Goal: Task Accomplishment & Management: Manage account settings

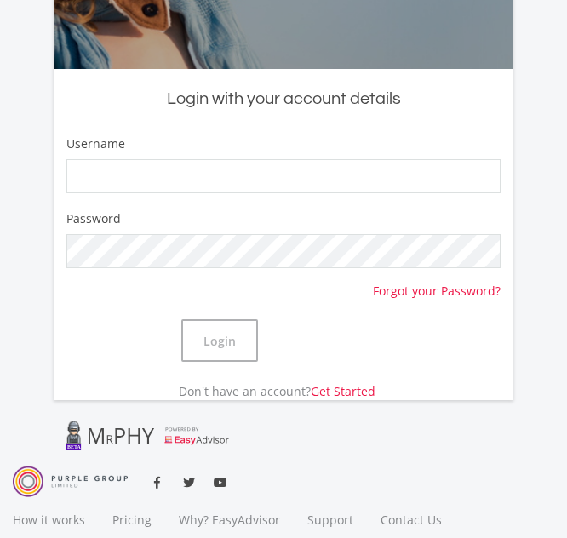
scroll to position [388, 0]
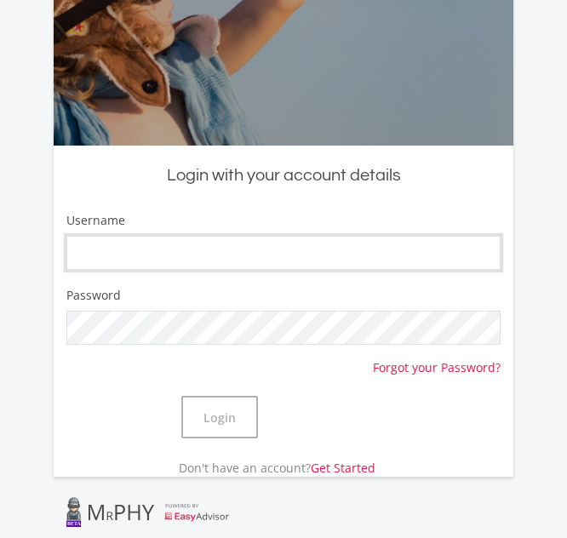
click at [141, 249] on input "Username" at bounding box center [283, 253] width 434 height 34
click at [79, 249] on input "Username" at bounding box center [283, 253] width 434 height 34
type input "2005Lucas"
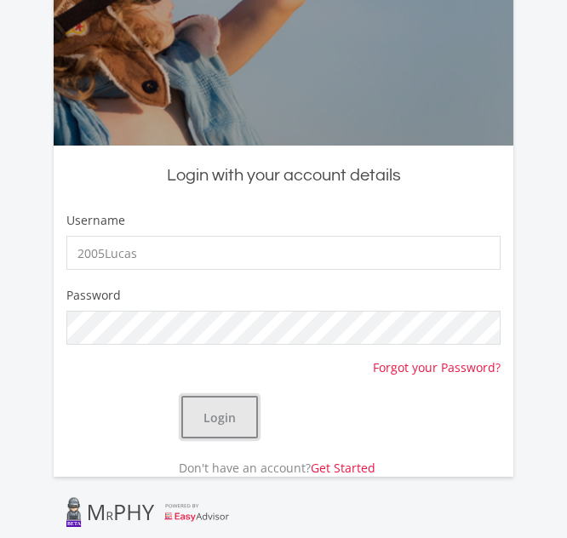
click at [215, 420] on button "Login" at bounding box center [219, 417] width 77 height 43
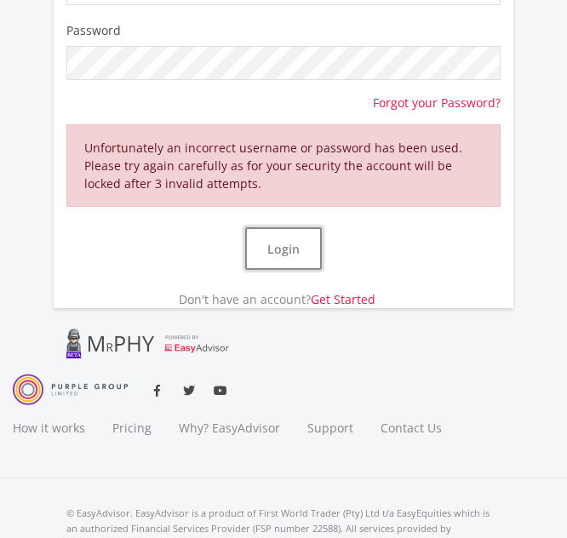
scroll to position [714, 0]
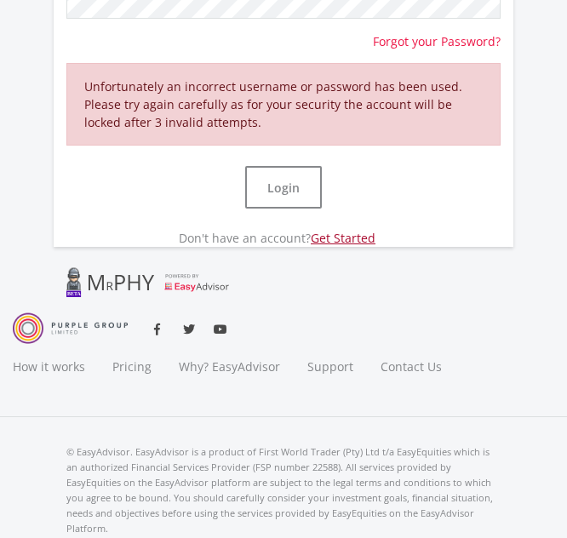
click at [347, 241] on link "Get Started" at bounding box center [343, 238] width 65 height 16
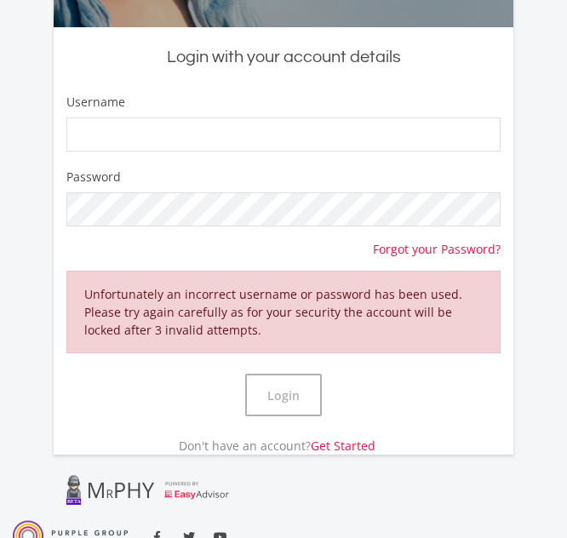
scroll to position [503, 0]
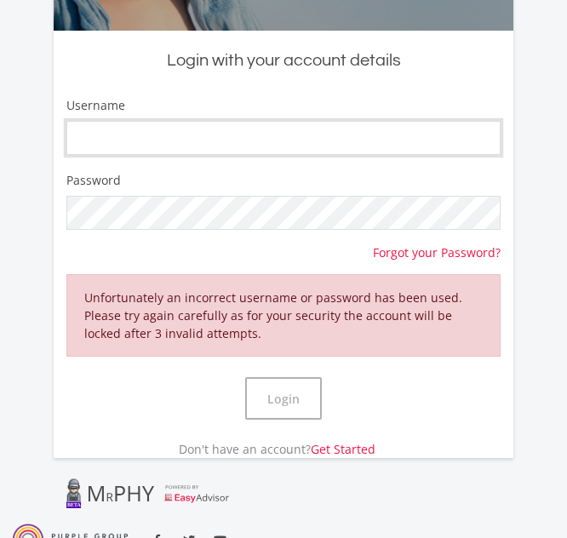
click at [203, 136] on input "Username" at bounding box center [283, 138] width 434 height 34
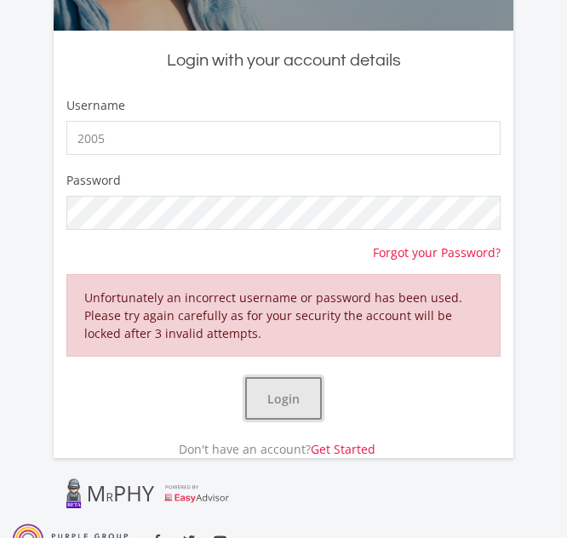
click at [272, 402] on button "Login" at bounding box center [283, 398] width 77 height 43
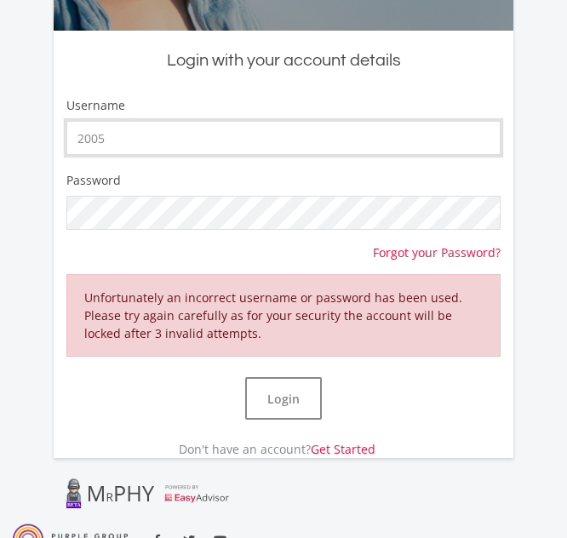
click at [118, 137] on input "2005" at bounding box center [283, 138] width 434 height 34
type input "2005Lucas"
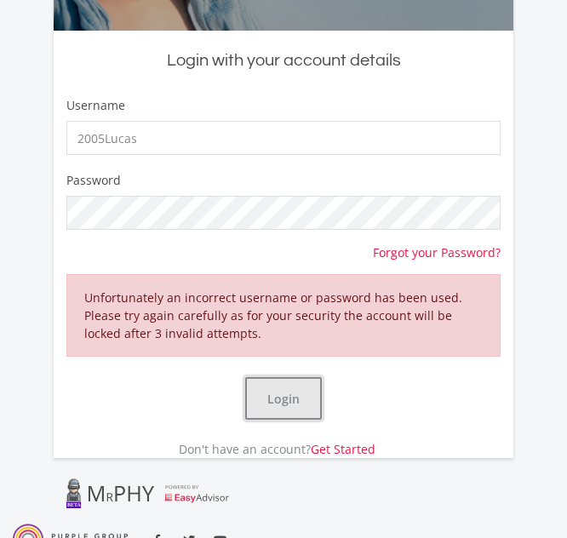
click at [271, 407] on button "Login" at bounding box center [283, 398] width 77 height 43
click at [271, 404] on button "Login" at bounding box center [283, 398] width 77 height 43
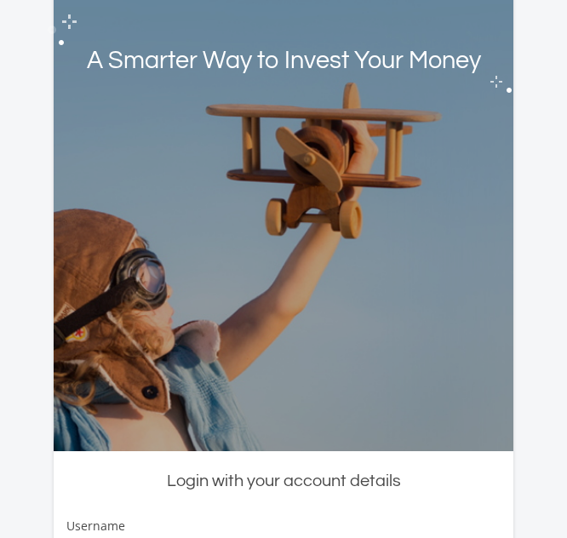
scroll to position [0, 0]
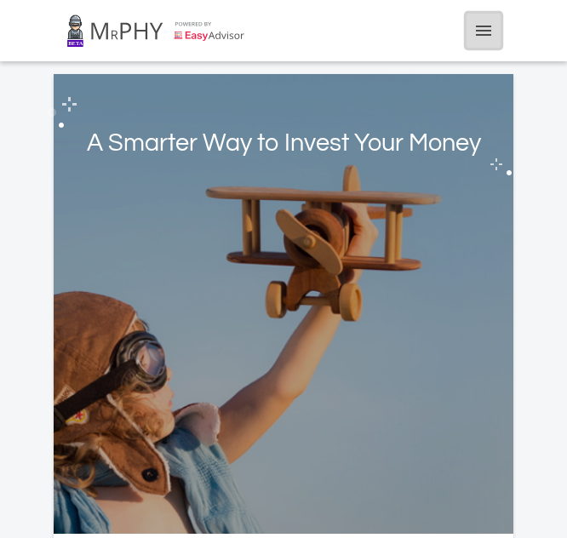
click at [479, 30] on icon "menu" at bounding box center [483, 30] width 20 height 20
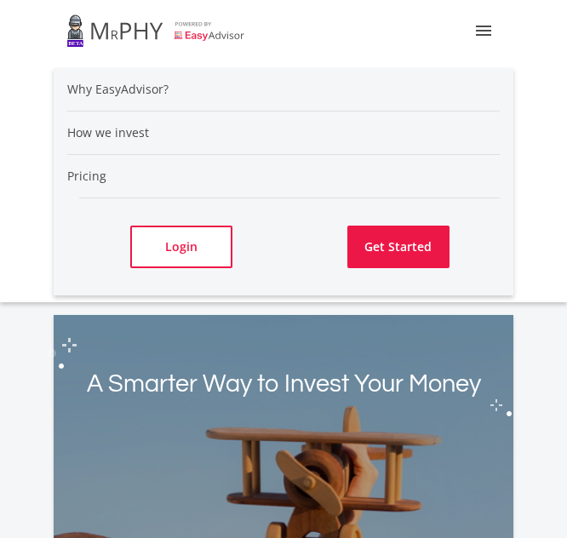
click at [226, 97] on li "Why EasyAdvisor?" at bounding box center [283, 89] width 432 height 43
click at [376, 243] on link "Get Started" at bounding box center [398, 247] width 102 height 43
